Goal: Transaction & Acquisition: Purchase product/service

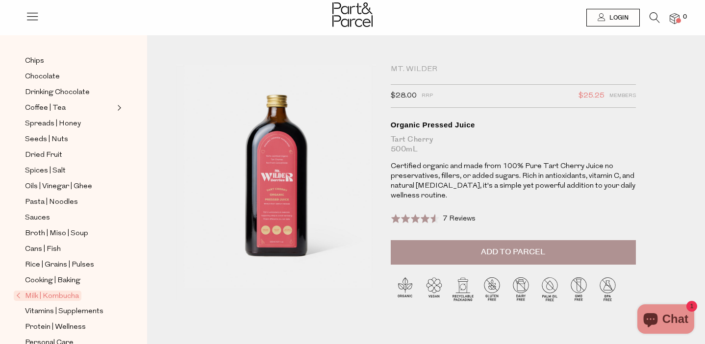
click at [35, 13] on icon at bounding box center [32, 16] width 14 height 14
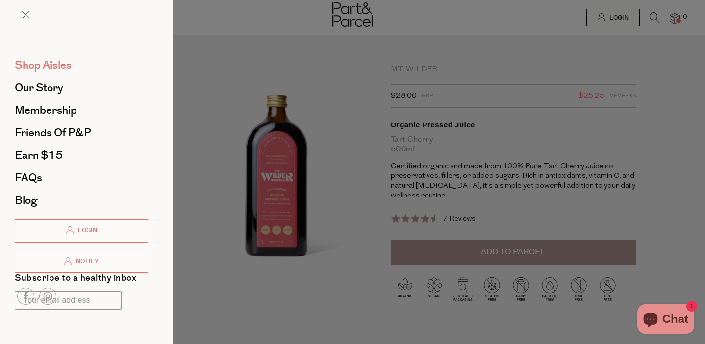
click at [48, 62] on span "Shop Aisles" at bounding box center [43, 65] width 57 height 16
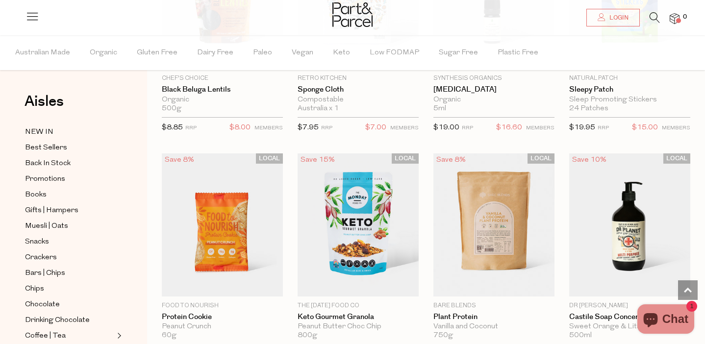
scroll to position [1236, 0]
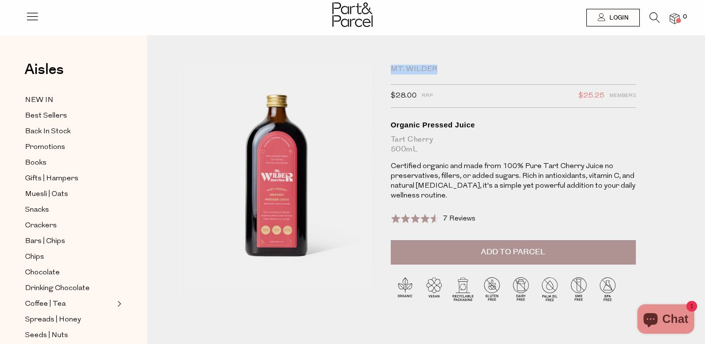
drag, startPoint x: 438, startPoint y: 69, endPoint x: 384, endPoint y: 69, distance: 53.9
click at [384, 69] on div "Mt. [PERSON_NAME] $28.00 RRP $25.25 Members Available: In Stock Organic Pressed…" at bounding box center [511, 192] width 257 height 255
copy div "Mt. Wilder"
